Goal: Task Accomplishment & Management: Use online tool/utility

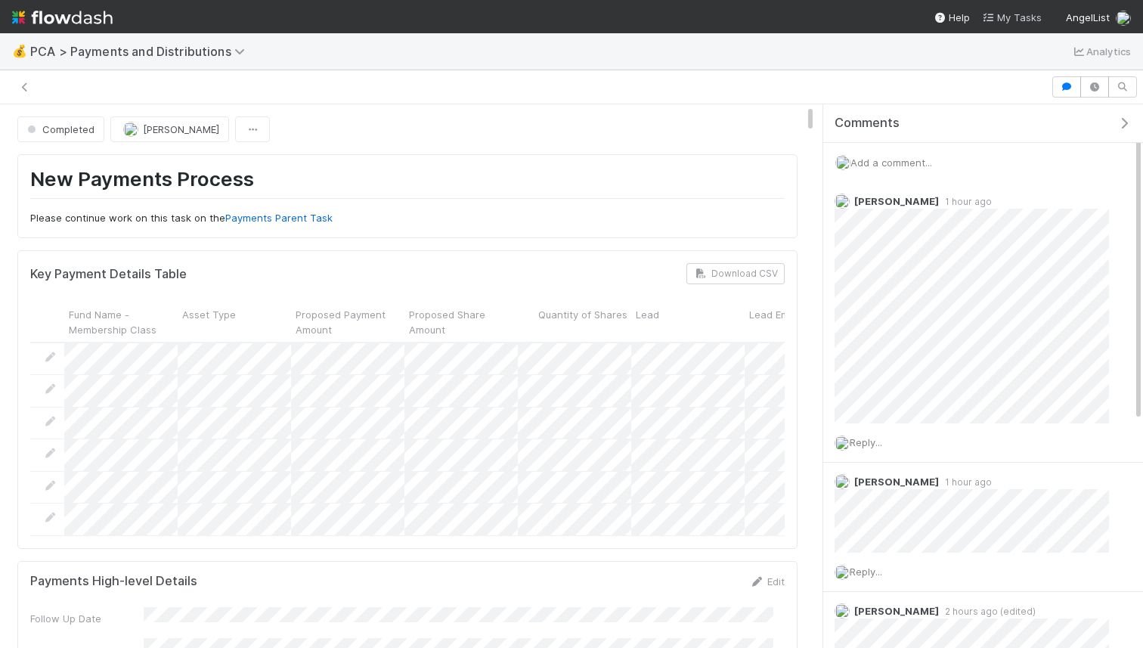
click at [994, 15] on icon at bounding box center [989, 18] width 15 height 10
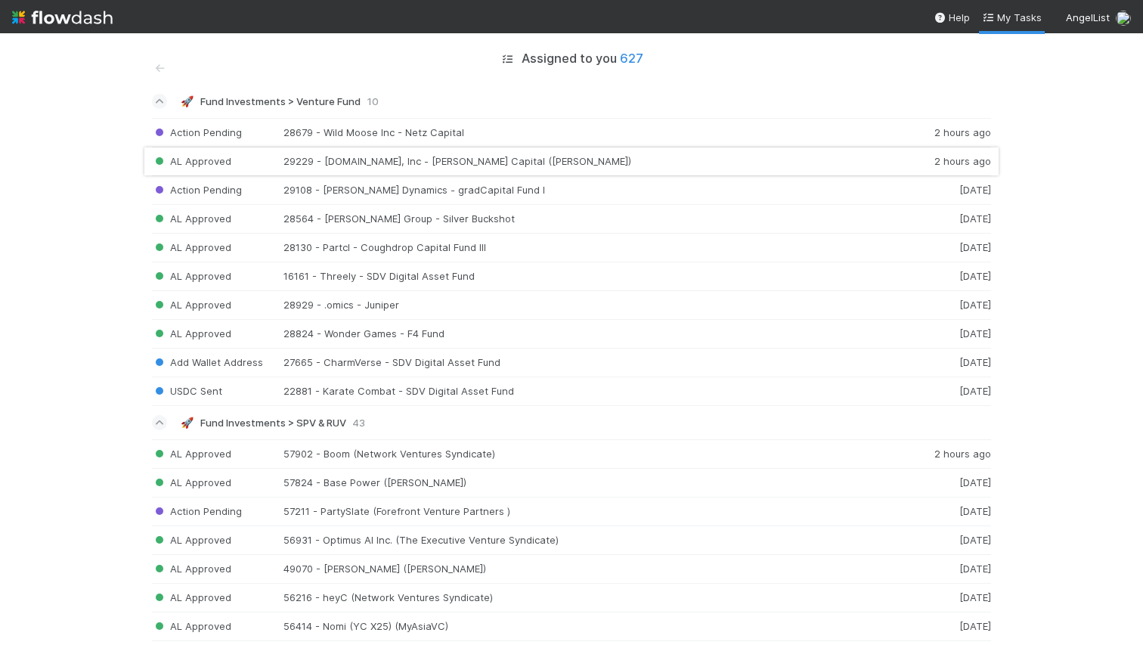
click at [596, 163] on div "AL Approved 29229 - [DOMAIN_NAME], Inc - [PERSON_NAME] Capital ([PERSON_NAME]) …" at bounding box center [571, 161] width 839 height 29
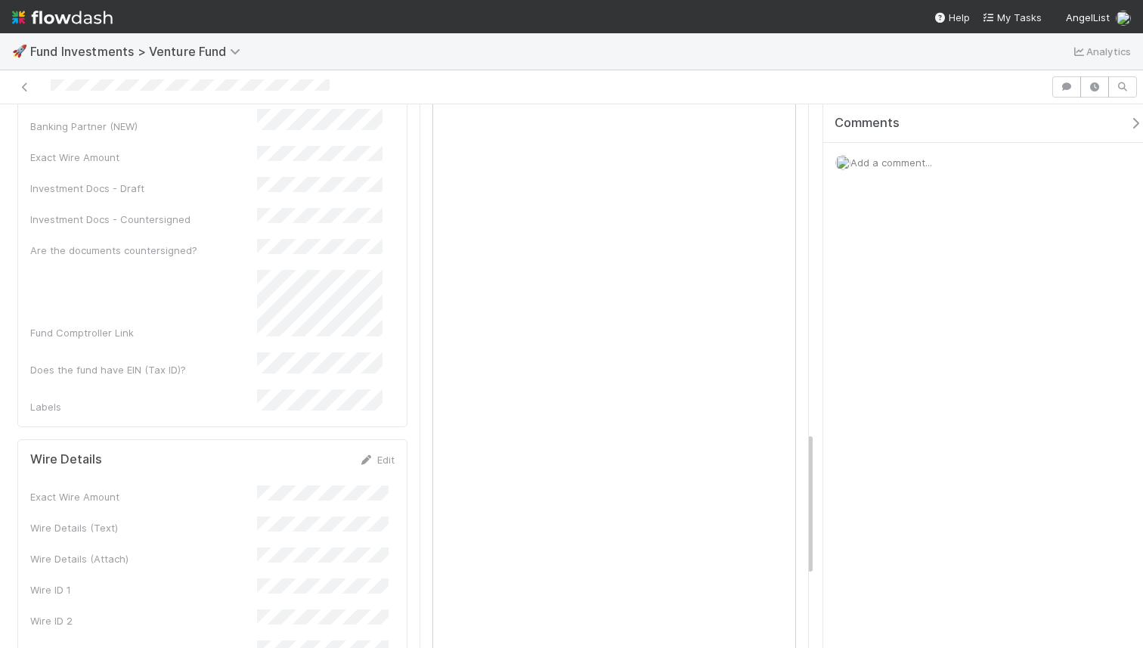
scroll to position [1506, 0]
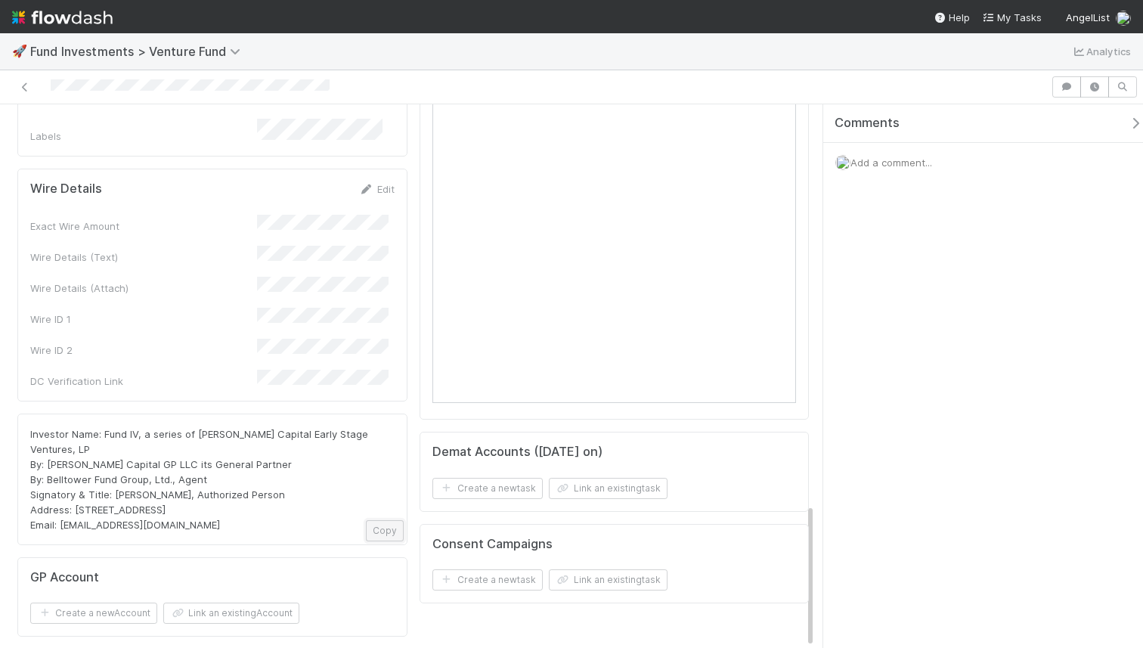
click at [387, 520] on button "Copy" at bounding box center [385, 530] width 38 height 21
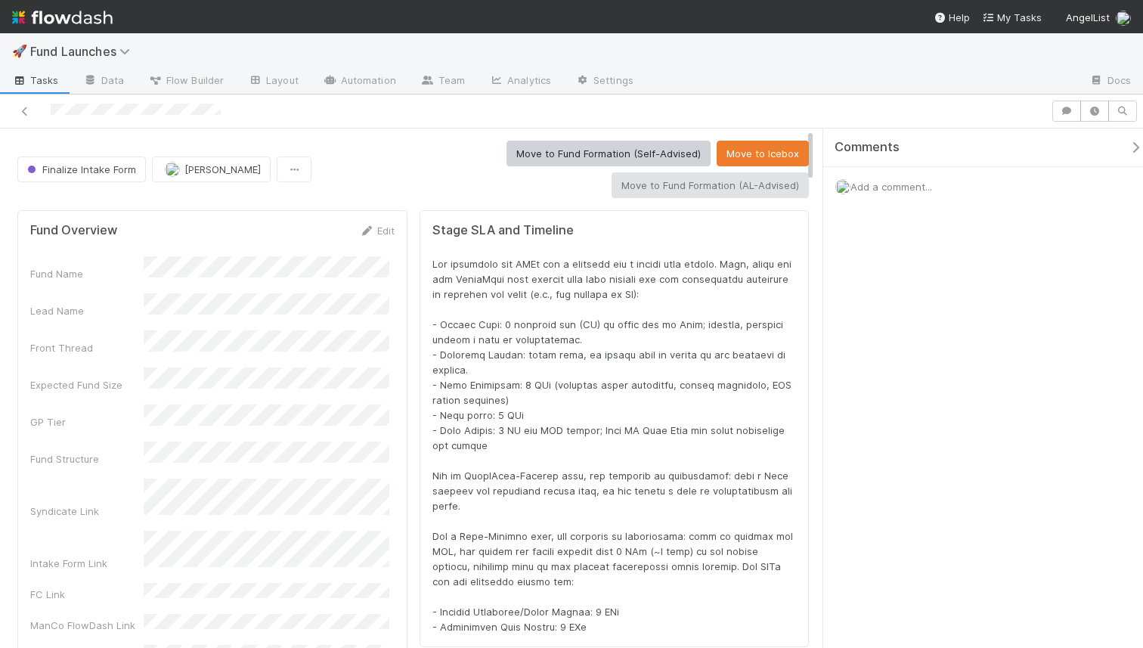
scroll to position [296, 743]
